Goal: Task Accomplishment & Management: Complete application form

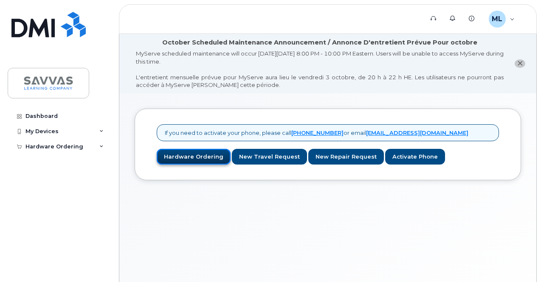
click at [203, 156] on link "Hardware Ordering" at bounding box center [194, 157] width 74 height 16
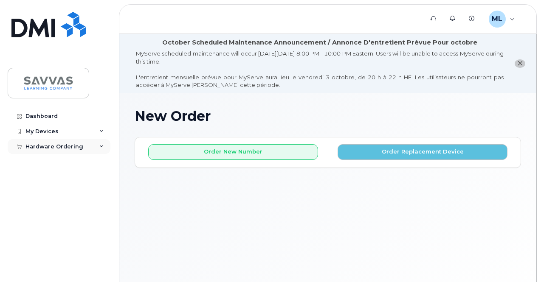
click at [103, 147] on icon at bounding box center [101, 147] width 4 height 4
click at [57, 160] on div "My Orders" at bounding box center [44, 162] width 31 height 8
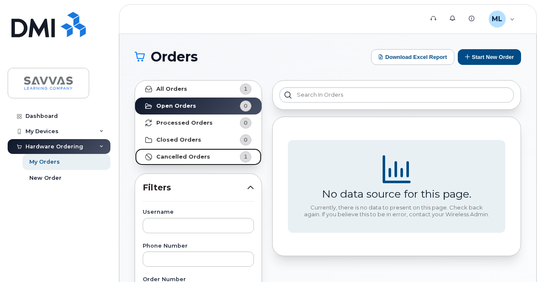
click at [194, 156] on strong "Cancelled Orders" at bounding box center [183, 157] width 54 height 7
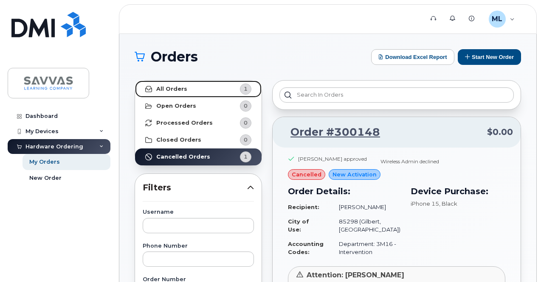
click at [187, 89] on link "All Orders 1" at bounding box center [198, 89] width 127 height 17
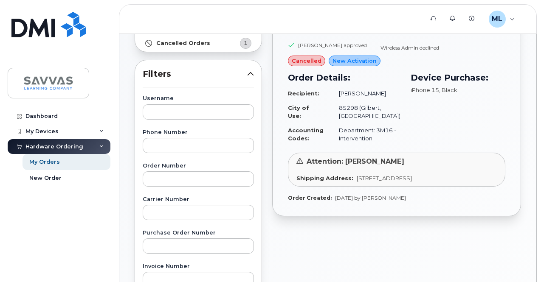
scroll to position [170, 0]
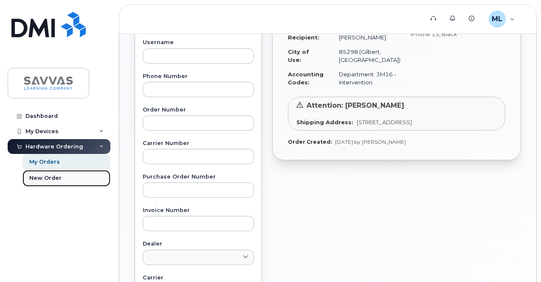
click at [49, 177] on div "New Order" at bounding box center [45, 179] width 32 height 8
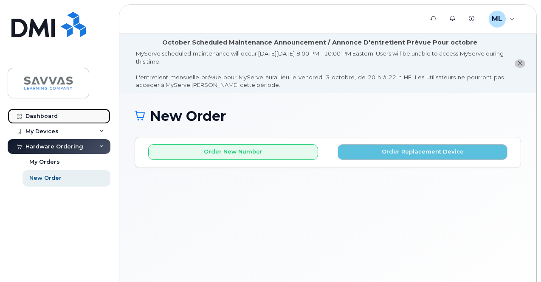
click at [49, 118] on div "Dashboard" at bounding box center [41, 116] width 32 height 7
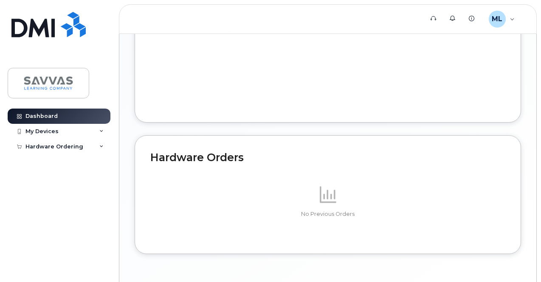
scroll to position [507, 0]
